Goal: Information Seeking & Learning: Learn about a topic

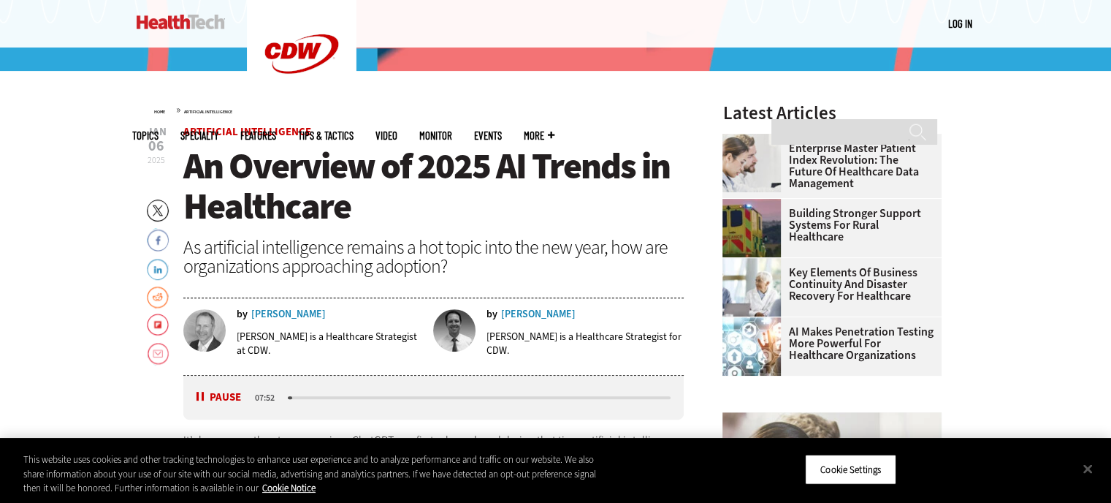
scroll to position [438, 0]
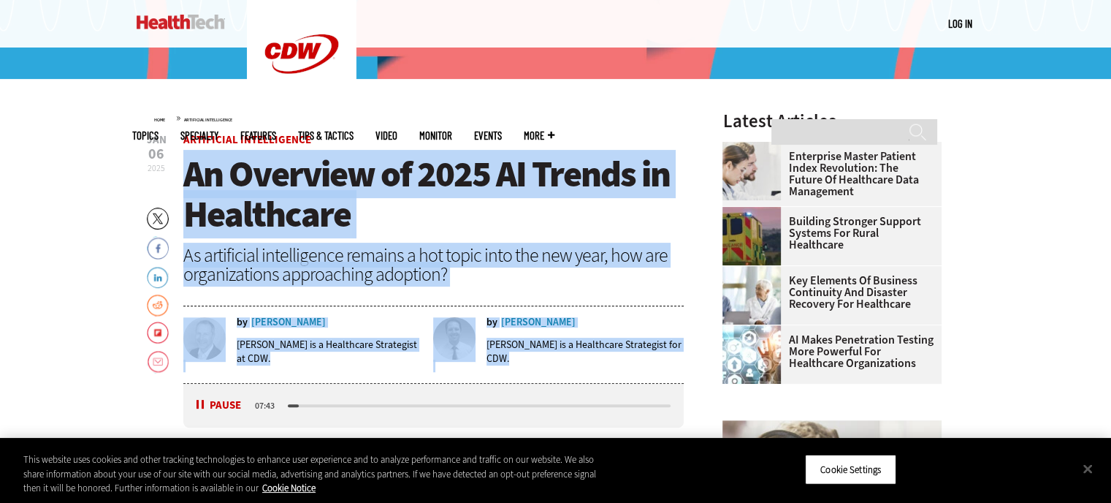
drag, startPoint x: 187, startPoint y: 169, endPoint x: 675, endPoint y: 353, distance: 521.5
click at [675, 353] on header "[DATE] Twitter Facebook LinkedIn Reddit Flipboard Email Artificial Intelligence…" at bounding box center [433, 258] width 501 height 248
copy article "An Overview of 2025 AI Trends in Healthcare As artificial intelligence remains …"
click at [438, 203] on h1 "An Overview of 2025 AI Trends in Healthcare" at bounding box center [433, 194] width 501 height 80
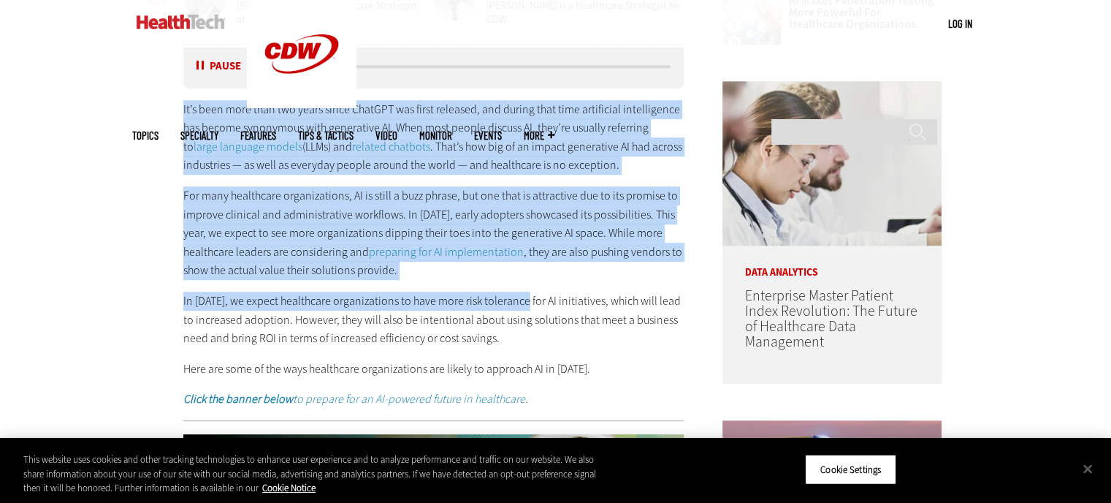
scroll to position [1023, 0]
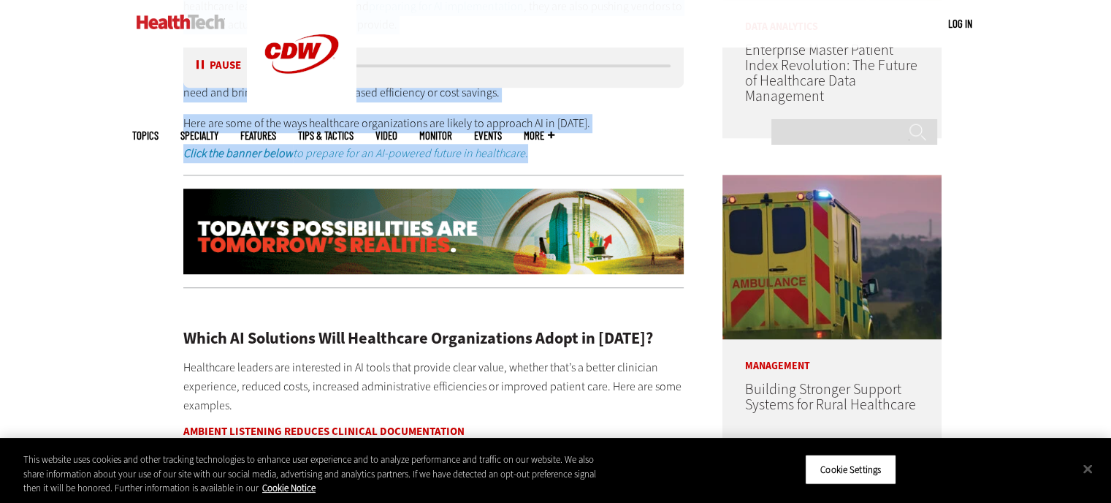
drag, startPoint x: 181, startPoint y: 151, endPoint x: 546, endPoint y: 154, distance: 365.2
copy div "Lo’i dolo sita cons adi elits doeiu TempORI utl etdol magnaali, eni admini veni…"
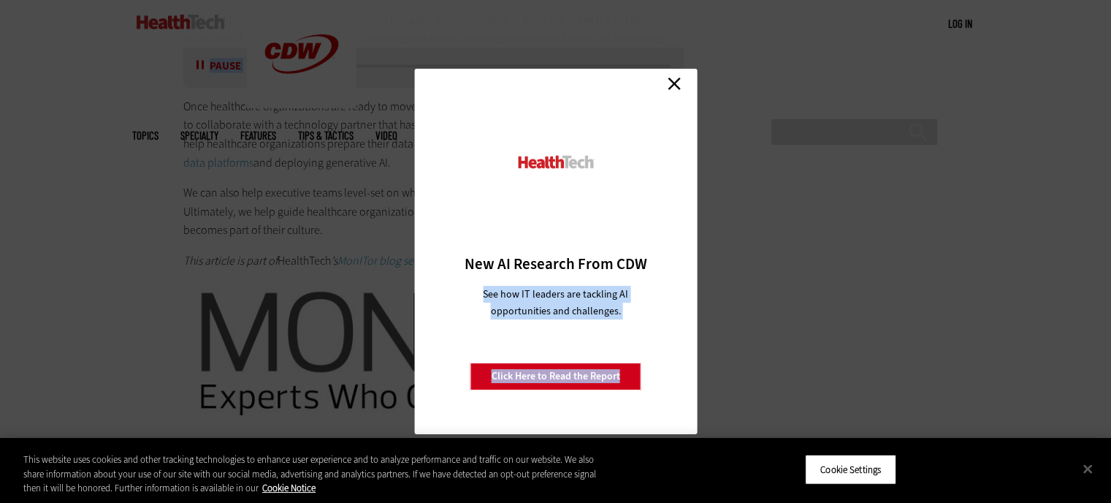
scroll to position [2776, 0]
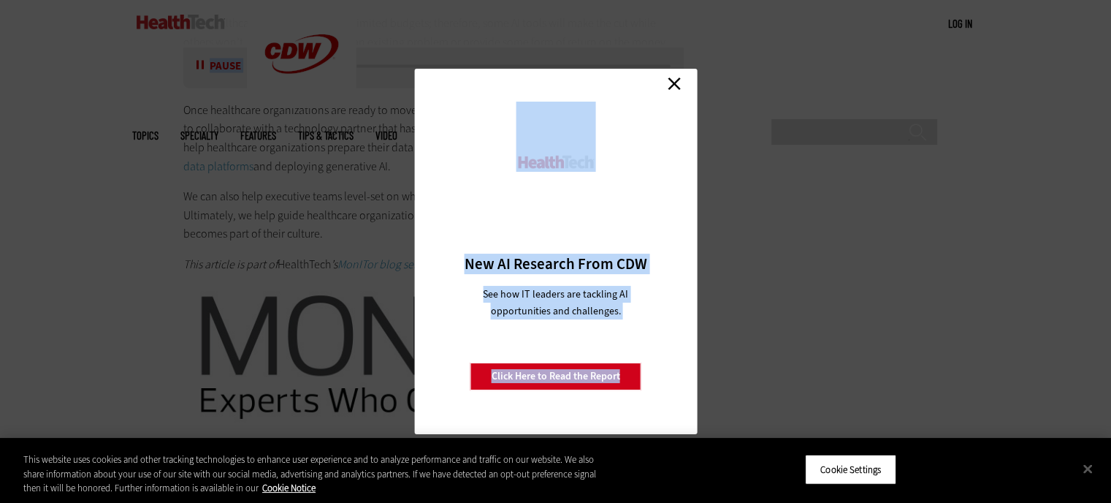
drag, startPoint x: 184, startPoint y: 188, endPoint x: 337, endPoint y: 232, distance: 158.8
click at [670, 78] on link "Close" at bounding box center [674, 83] width 22 height 22
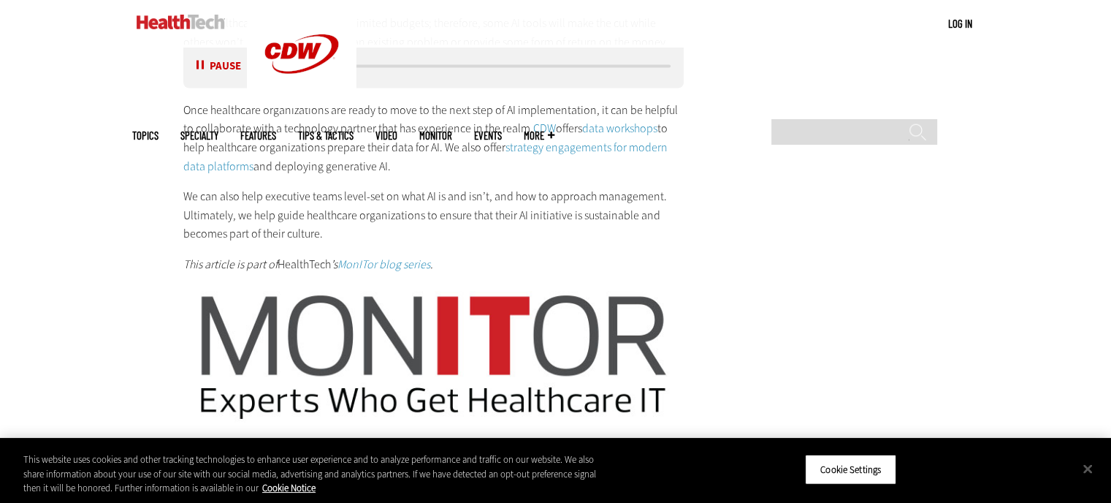
drag, startPoint x: 450, startPoint y: 230, endPoint x: 440, endPoint y: 229, distance: 9.6
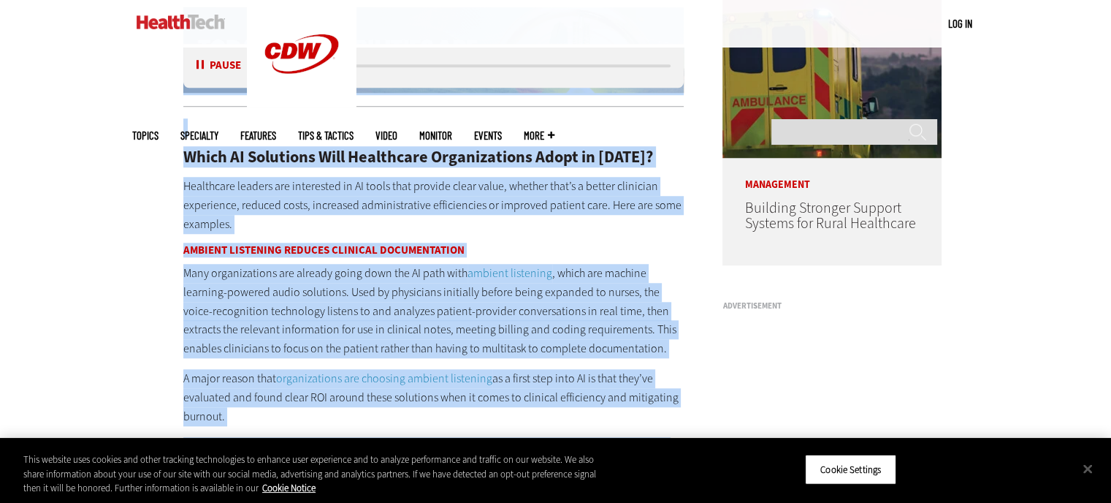
scroll to position [1169, 0]
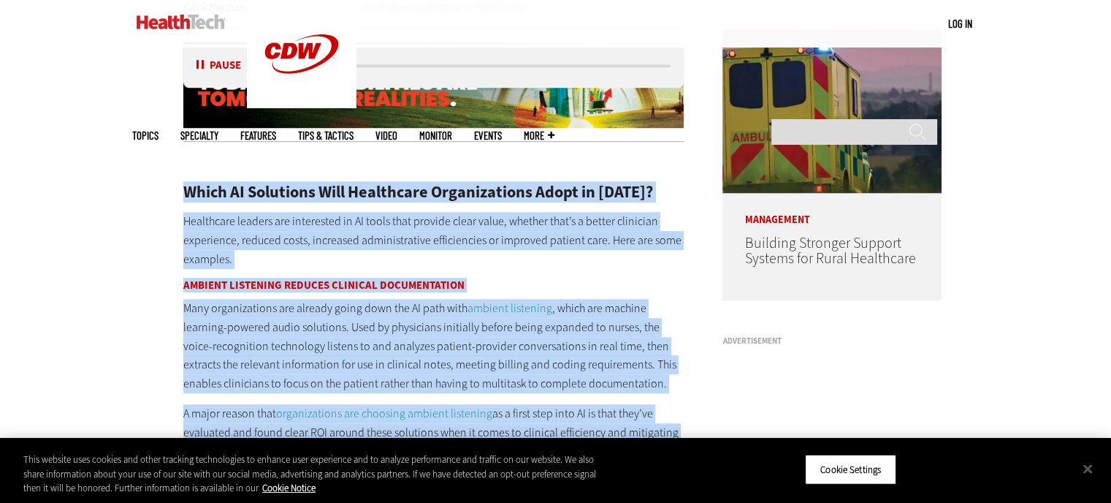
drag, startPoint x: 459, startPoint y: 242, endPoint x: 175, endPoint y: 183, distance: 289.4
copy div "Lorem IP Dolorsita Cons Adipiscing Elitseddoeius Tempo in 7244? Utlaboreet dolo…"
